Goal: Task Accomplishment & Management: Complete application form

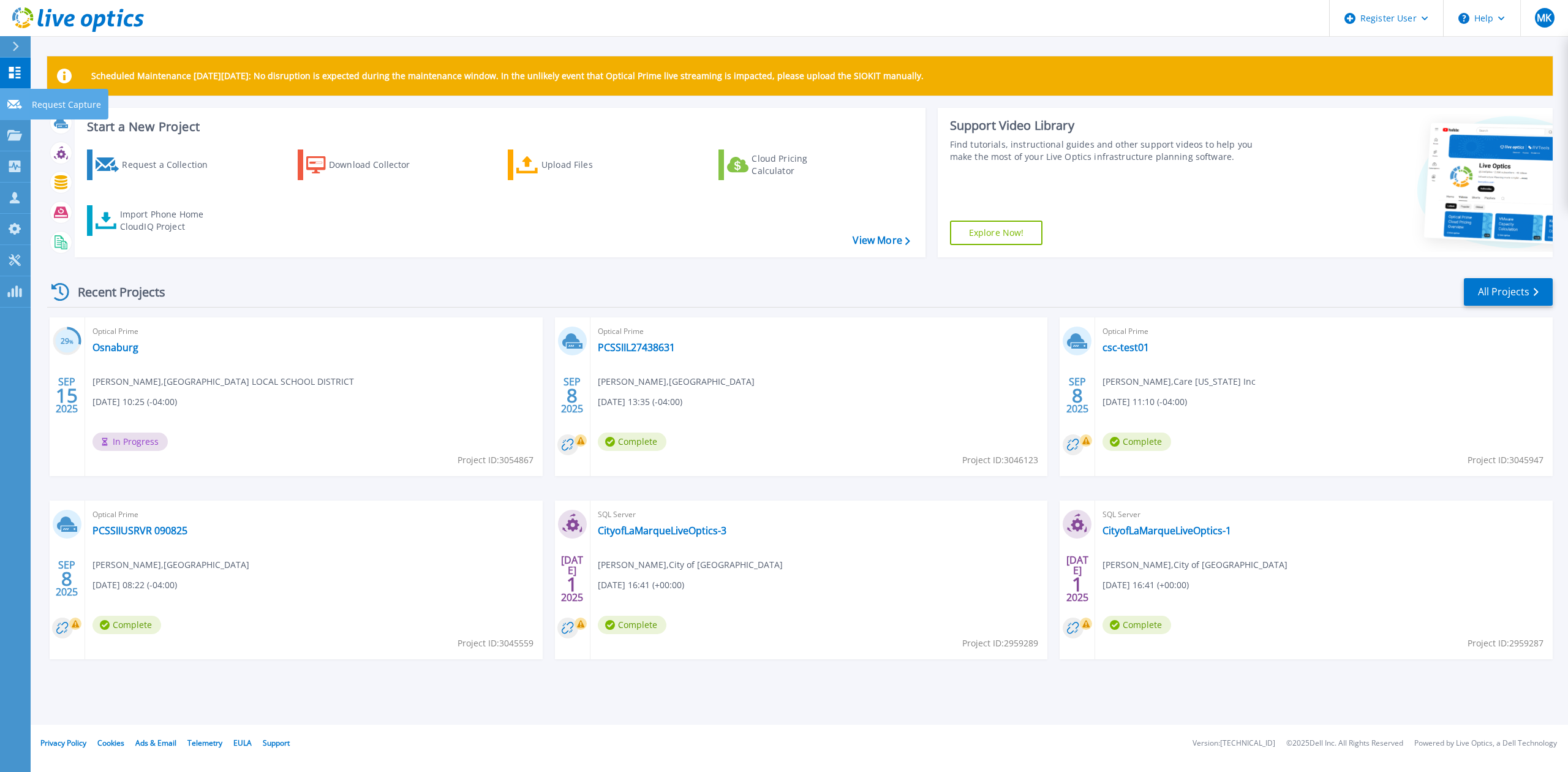
click at [17, 95] on link "Request Capture Request Capture" at bounding box center [15, 104] width 30 height 31
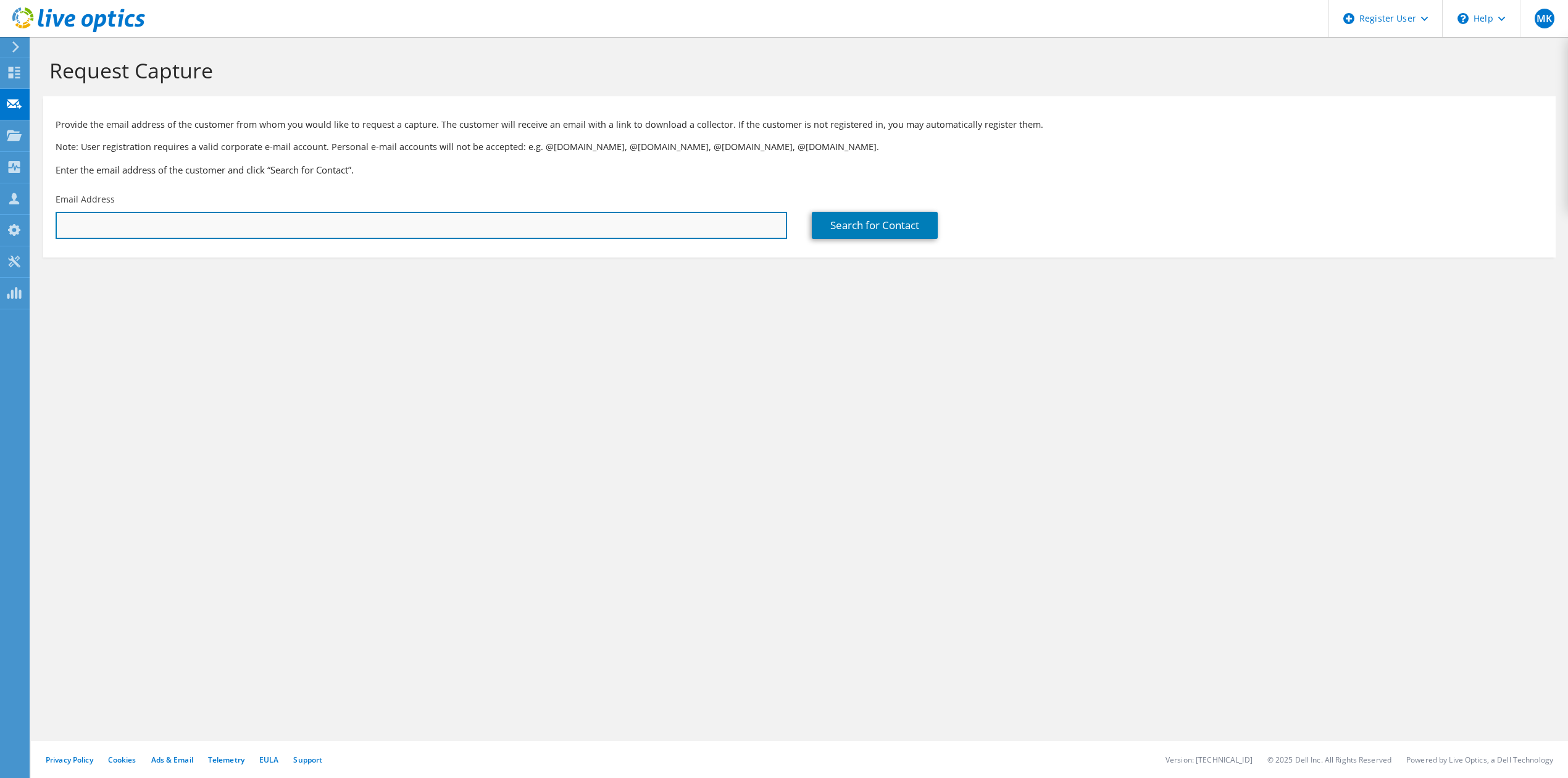
click at [139, 231] on input "text" at bounding box center [422, 225] width 732 height 27
click at [114, 225] on input "text" at bounding box center [422, 225] width 732 height 27
paste input "[PERSON_NAME] <[PERSON_NAME][EMAIL_ADDRESS][PERSON_NAME][DOMAIN_NAME]>"
drag, startPoint x: 130, startPoint y: 225, endPoint x: 87, endPoint y: 224, distance: 43.0
click at [0, 225] on div "MK Dell User [PERSON_NAME] [PERSON_NAME][EMAIL_ADDRESS][PERSON_NAME][DOMAIN_NAM…" at bounding box center [784, 389] width 1568 height 778
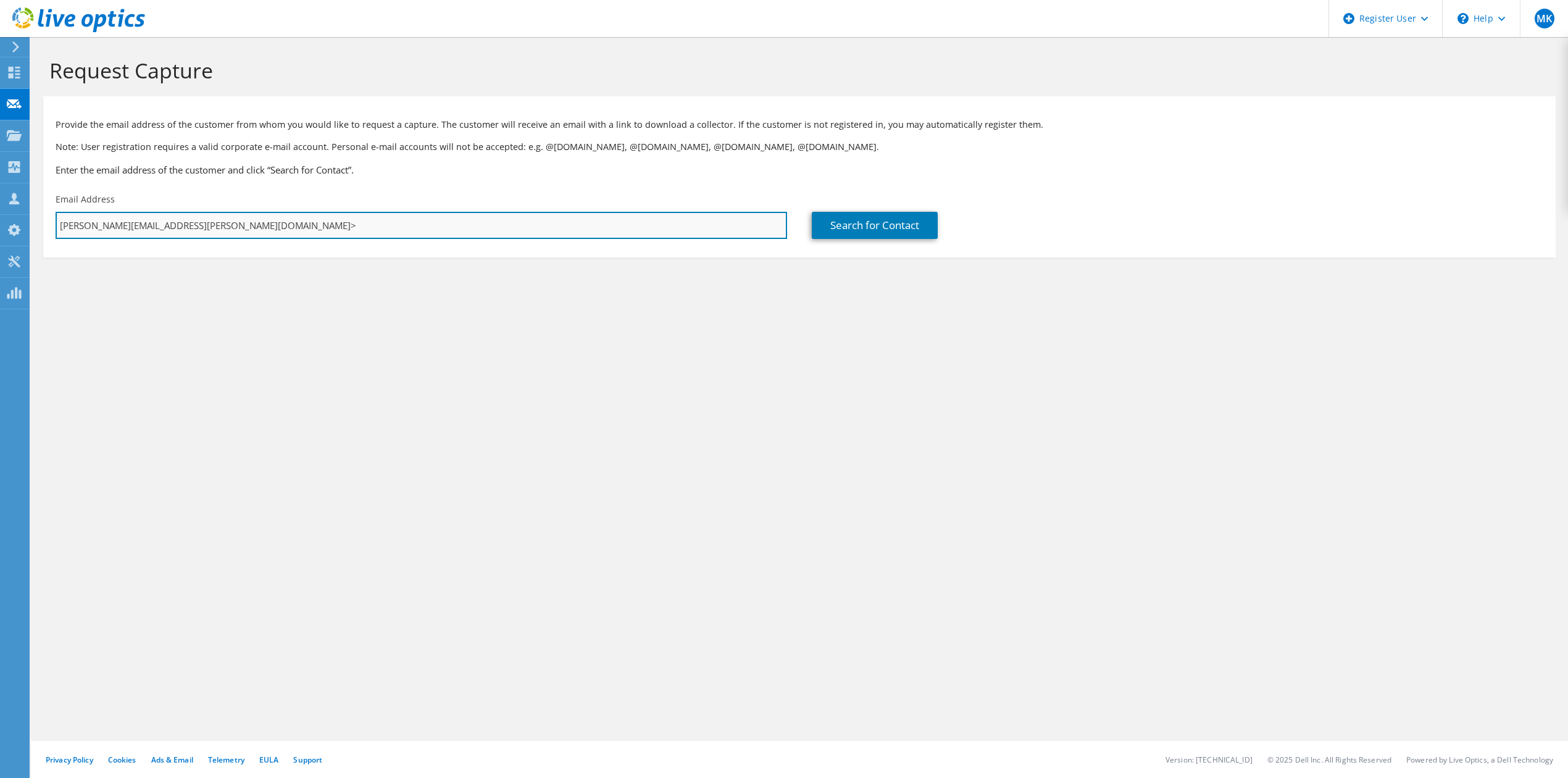
click at [261, 226] on input "[PERSON_NAME][EMAIL_ADDRESS][PERSON_NAME][DOMAIN_NAME]>" at bounding box center [422, 225] width 732 height 27
type input "[PERSON_NAME][EMAIL_ADDRESS][PERSON_NAME][DOMAIN_NAME]"
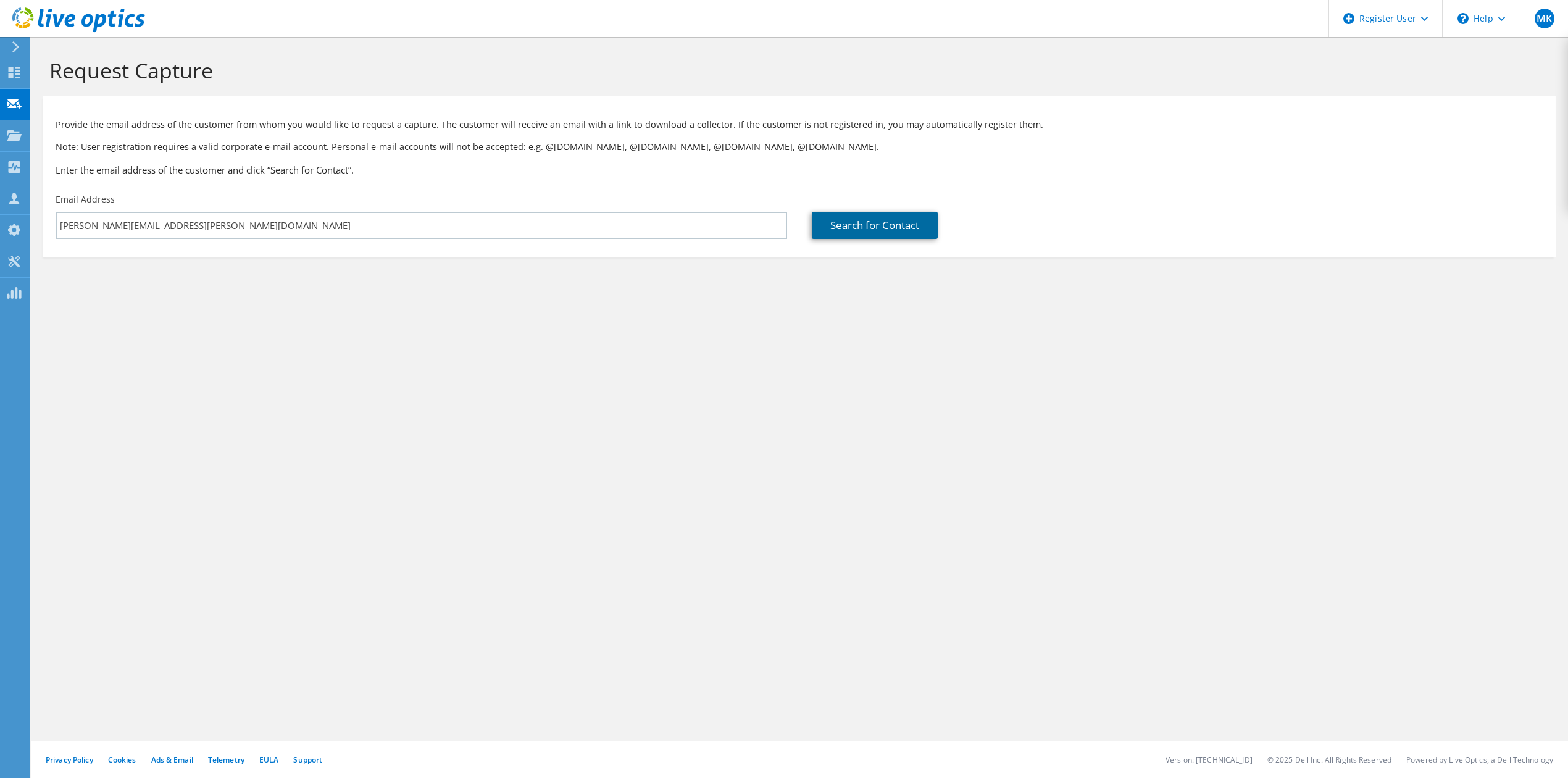
click at [870, 225] on link "Search for Contact" at bounding box center [874, 225] width 126 height 27
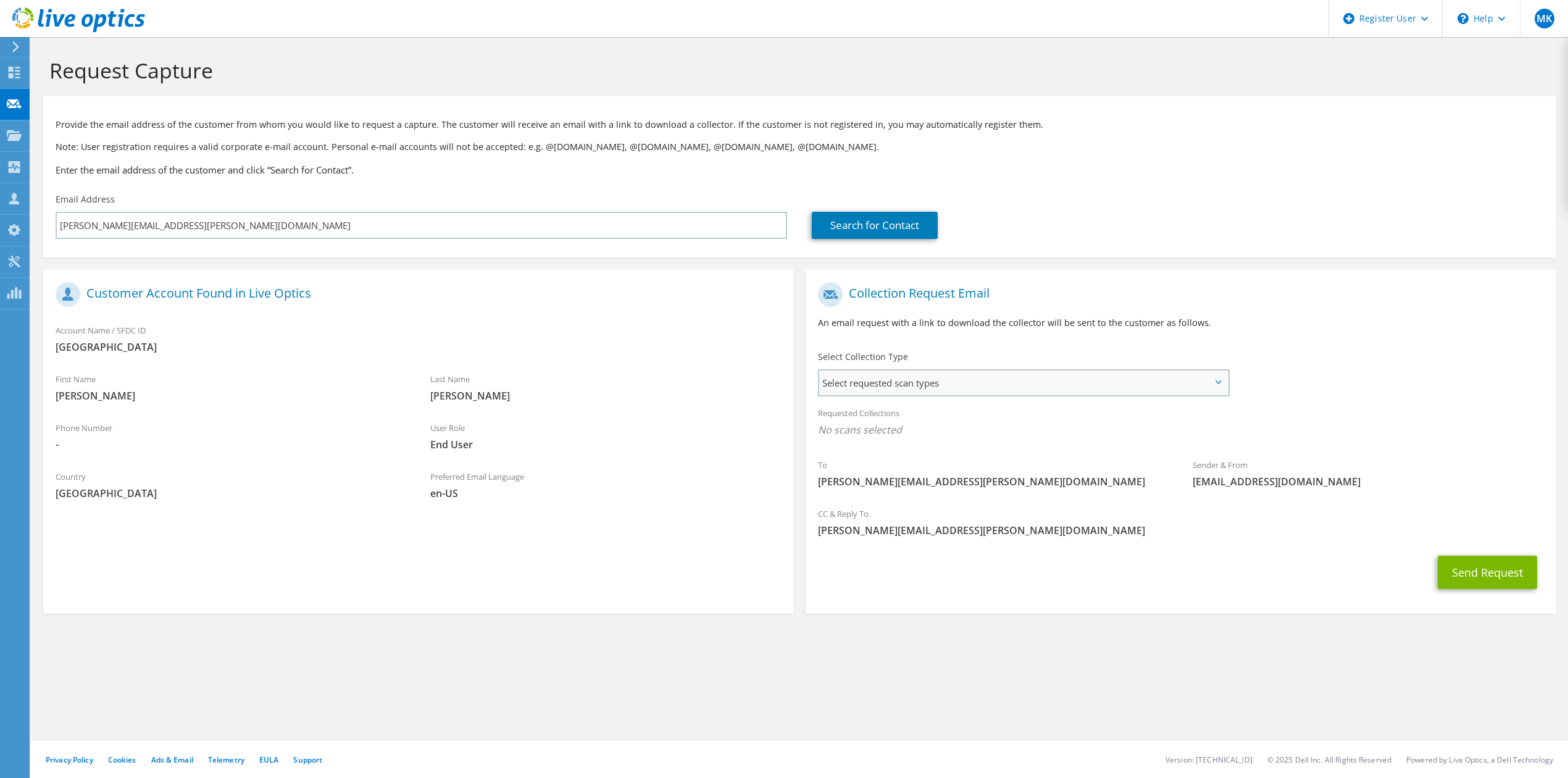
click at [891, 374] on span "Select requested scan types" at bounding box center [1023, 382] width 408 height 25
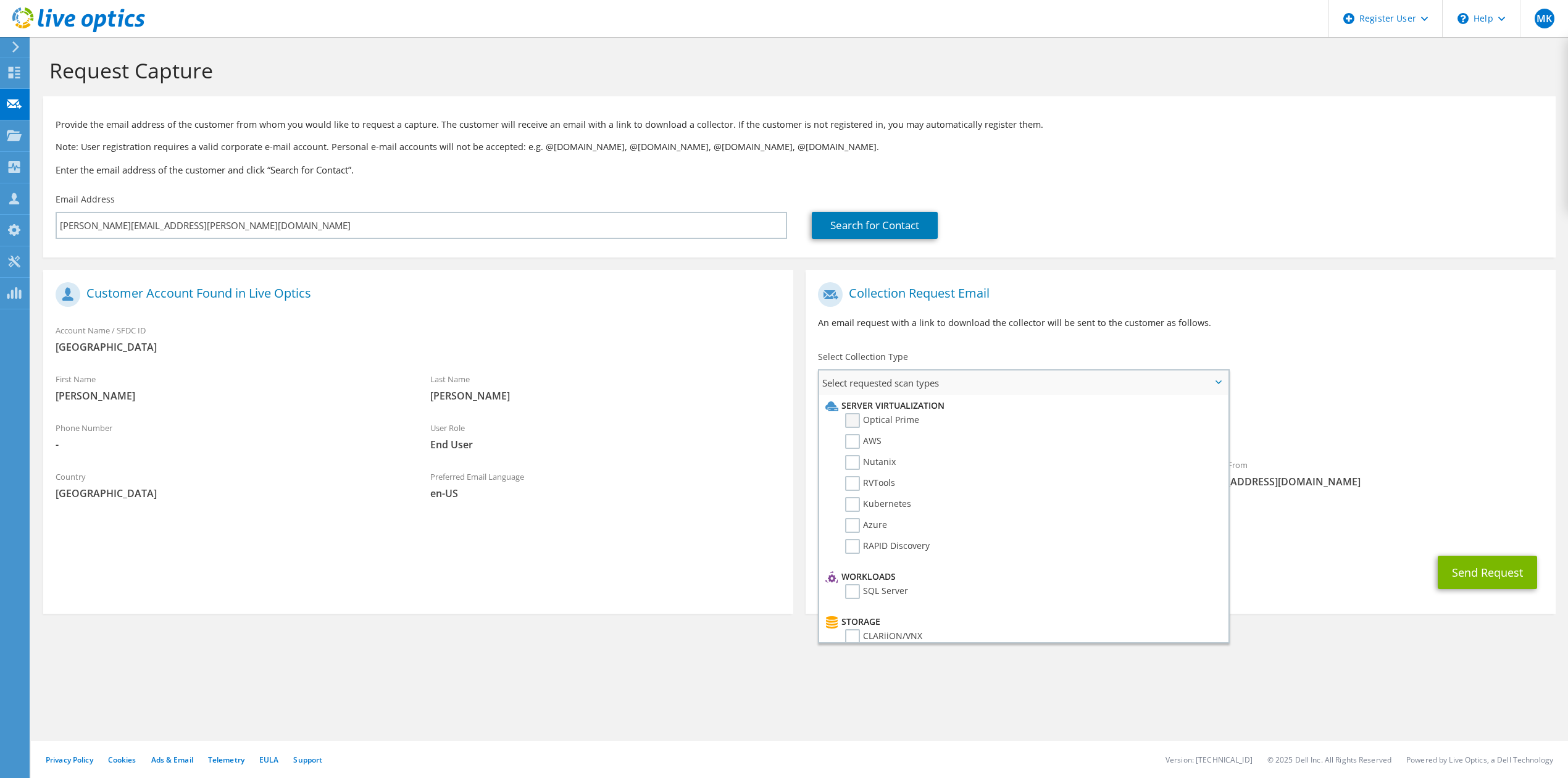
click at [889, 415] on label "Optical Prime" at bounding box center [882, 420] width 74 height 15
click at [0, 0] on input "Optical Prime" at bounding box center [0, 0] width 0 height 0
click at [923, 373] on span "Select requested scan types" at bounding box center [1023, 382] width 408 height 25
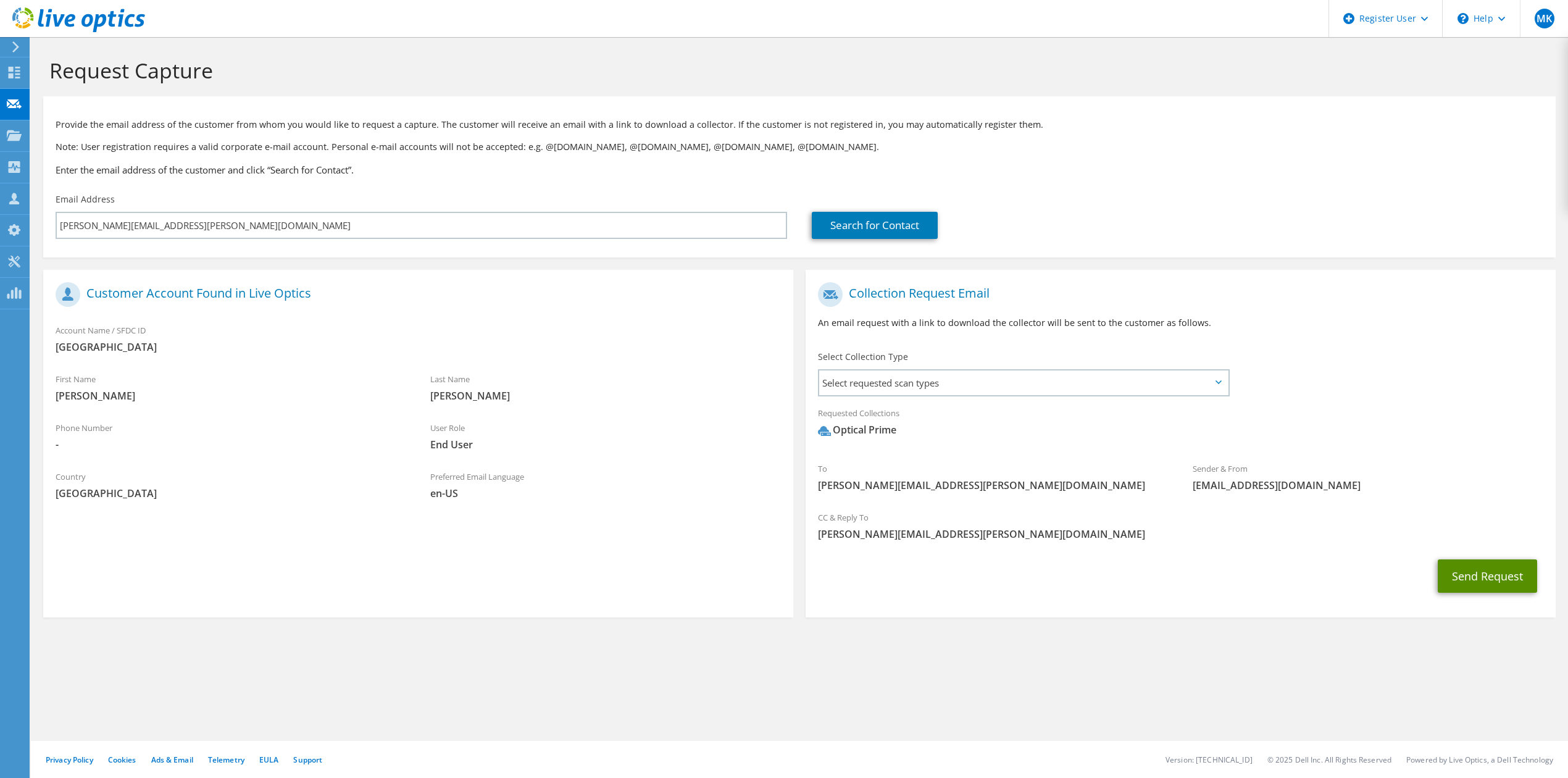
click at [1476, 574] on button "Send Request" at bounding box center [1487, 575] width 99 height 34
